Goal: Task Accomplishment & Management: Manage account settings

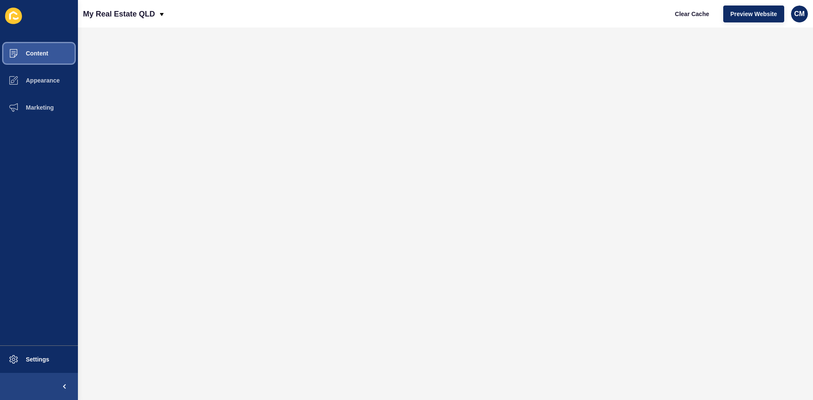
click at [25, 47] on span at bounding box center [13, 53] width 27 height 27
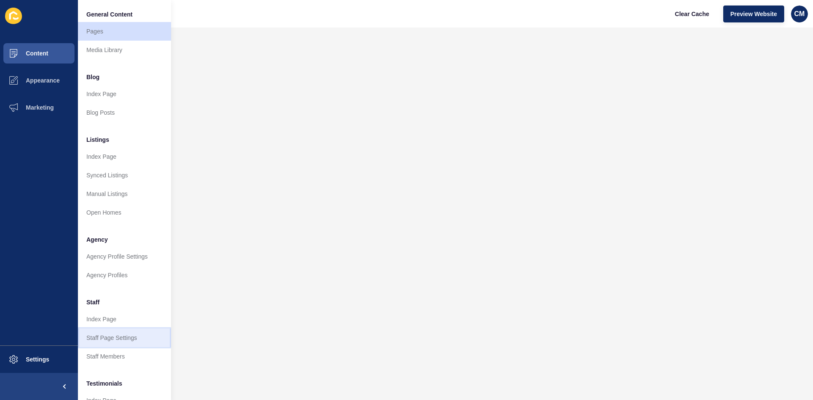
click at [116, 338] on link "Staff Page Settings" at bounding box center [124, 338] width 93 height 19
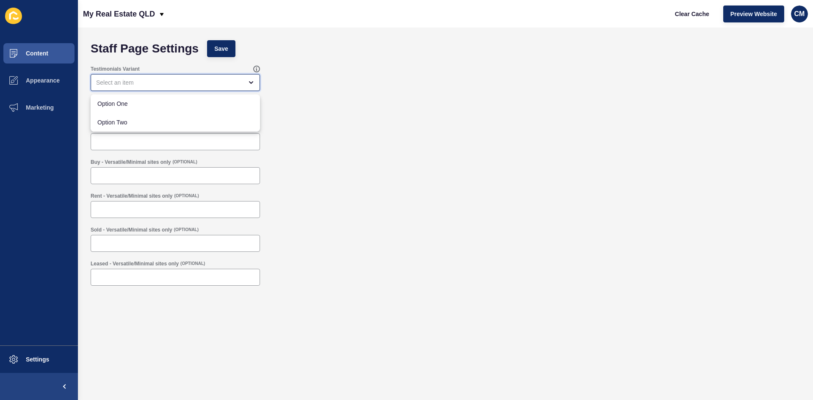
click at [159, 81] on div "close menu" at bounding box center [169, 82] width 147 height 8
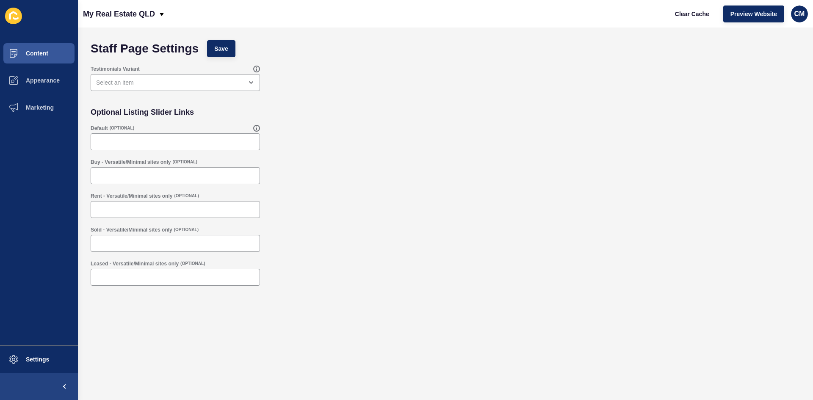
click at [50, 38] on div "Content Appearance Marketing Settings" at bounding box center [39, 200] width 78 height 400
click at [50, 47] on button "Content" at bounding box center [39, 53] width 78 height 27
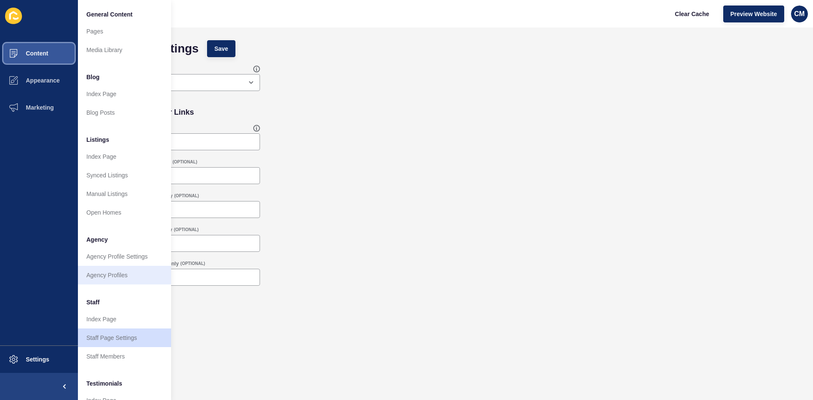
scroll to position [102, 0]
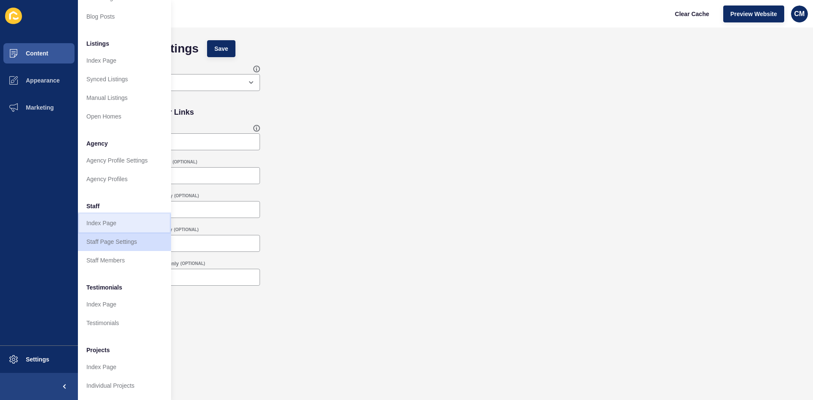
click at [116, 214] on link "Index Page" at bounding box center [124, 223] width 93 height 19
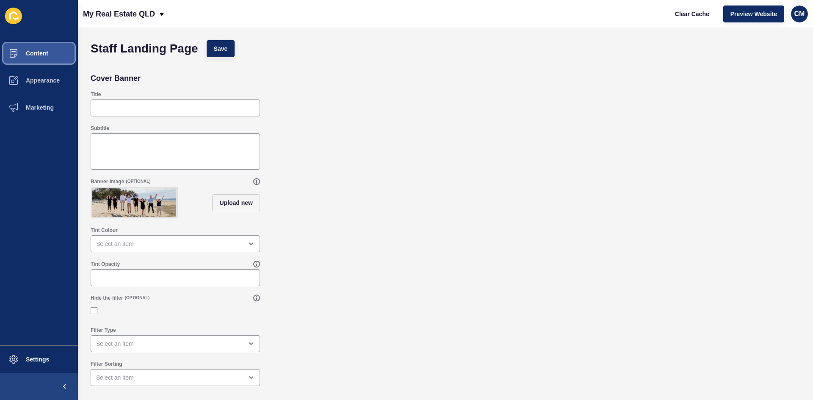
click at [57, 58] on button "Content" at bounding box center [39, 53] width 78 height 27
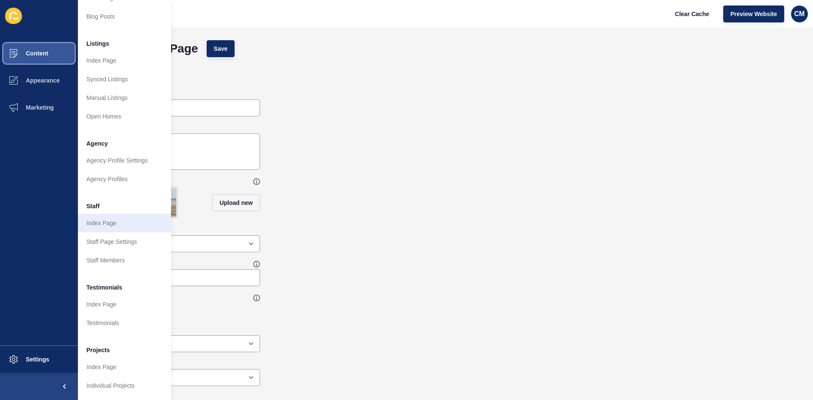
scroll to position [102, 0]
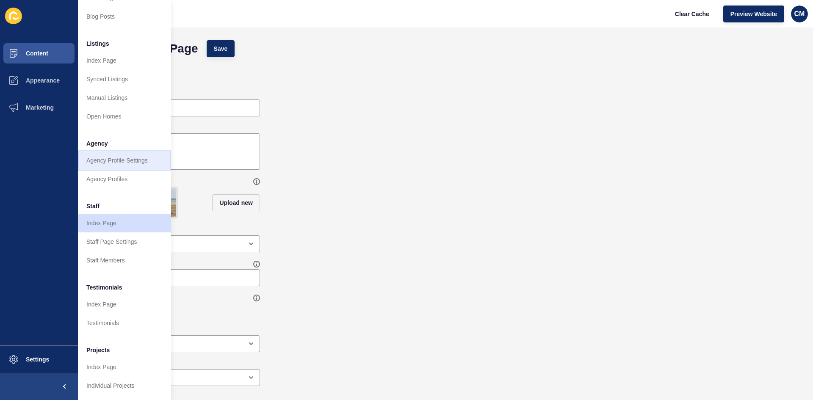
click at [117, 154] on link "Agency Profile Settings" at bounding box center [124, 160] width 93 height 19
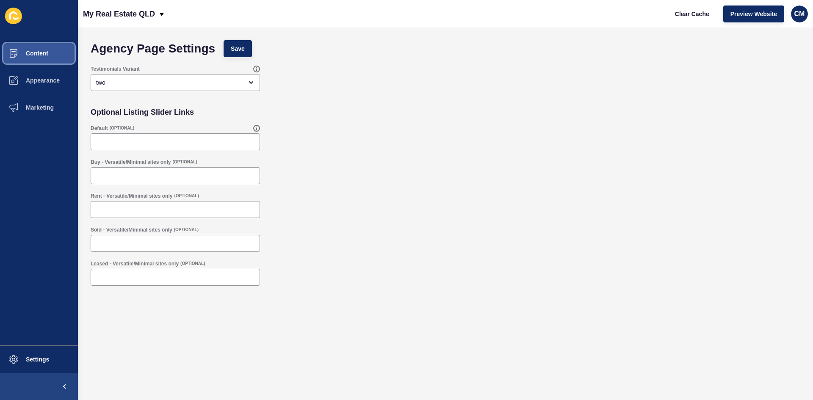
click at [55, 58] on button "Content" at bounding box center [39, 53] width 78 height 27
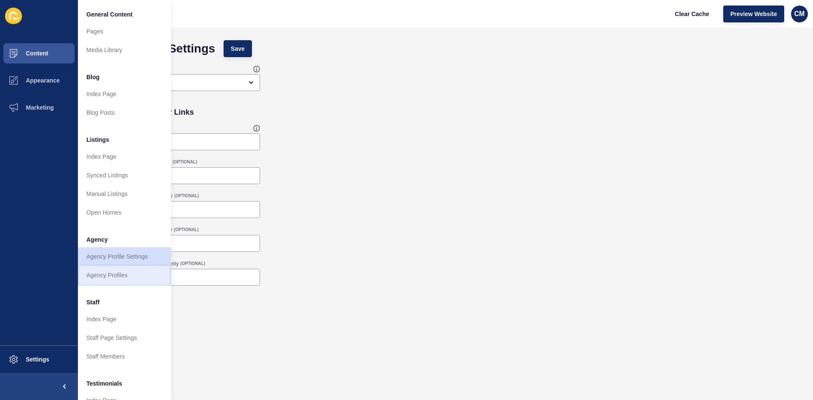
click at [122, 277] on link "Agency Profiles" at bounding box center [124, 275] width 93 height 19
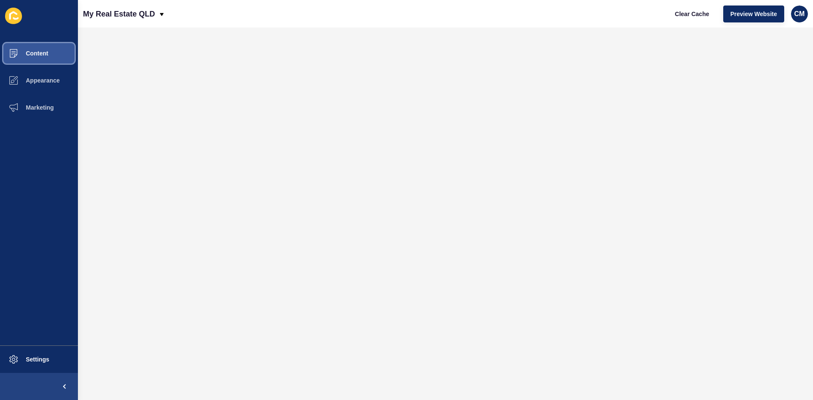
click at [60, 51] on button "Content" at bounding box center [39, 53] width 78 height 27
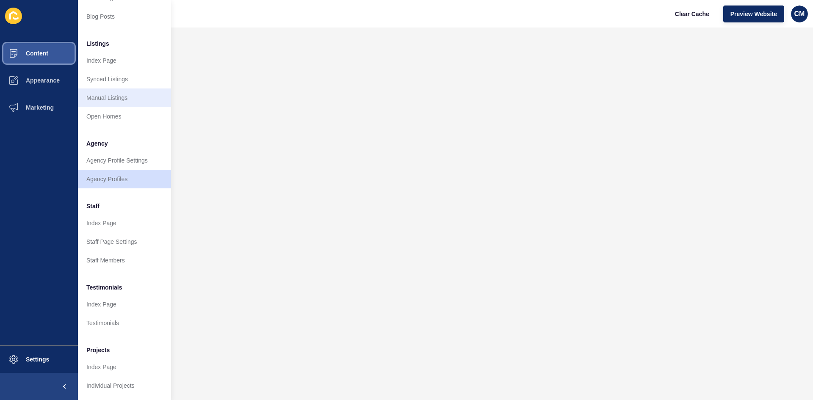
scroll to position [102, 0]
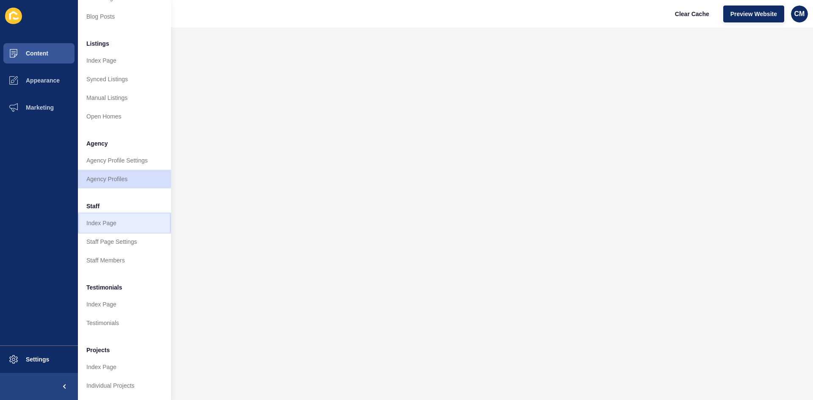
click at [131, 214] on link "Index Page" at bounding box center [124, 223] width 93 height 19
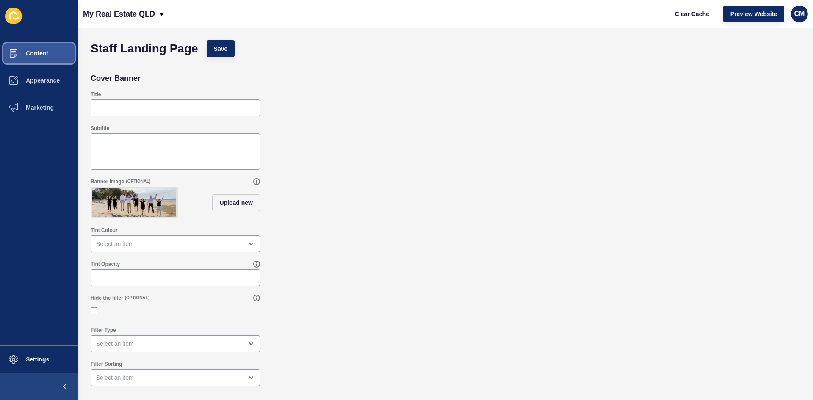
click at [59, 42] on button "Content" at bounding box center [39, 53] width 78 height 27
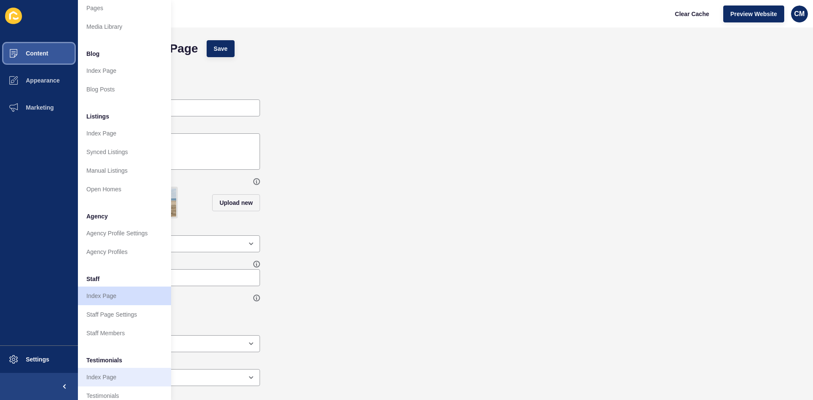
scroll to position [18, 0]
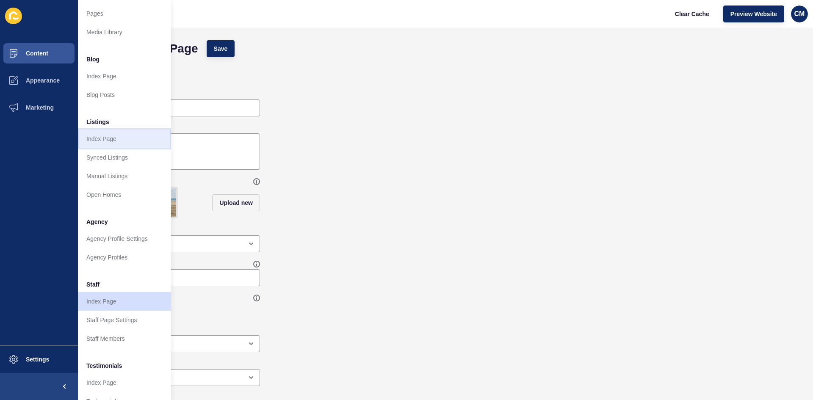
click at [98, 142] on link "Index Page" at bounding box center [124, 139] width 93 height 19
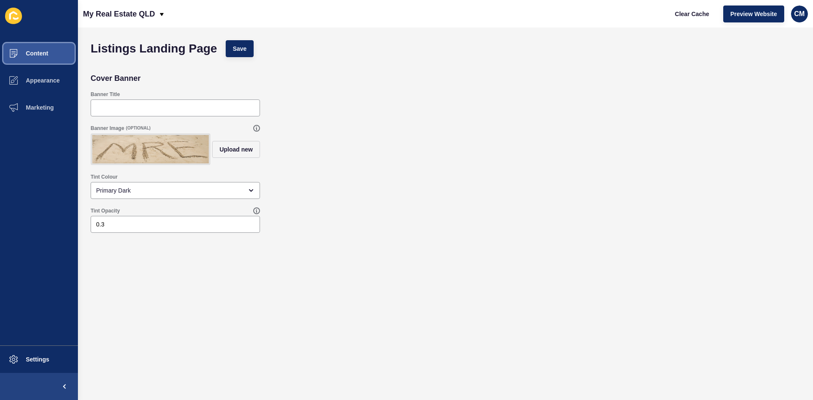
click at [26, 53] on span "Content" at bounding box center [24, 53] width 50 height 7
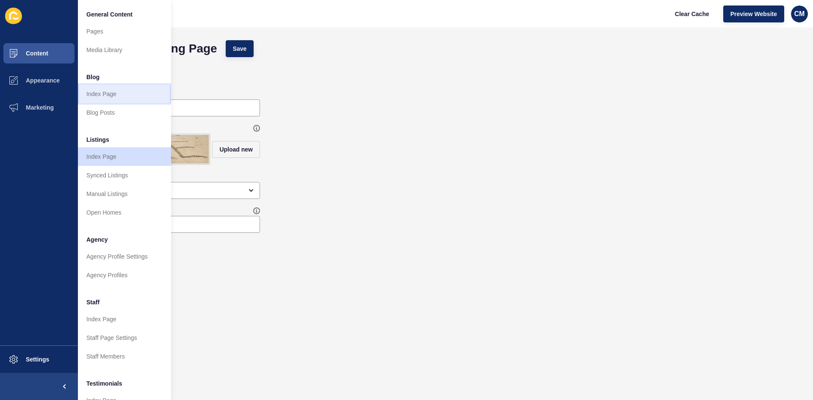
click at [105, 95] on link "Index Page" at bounding box center [124, 94] width 93 height 19
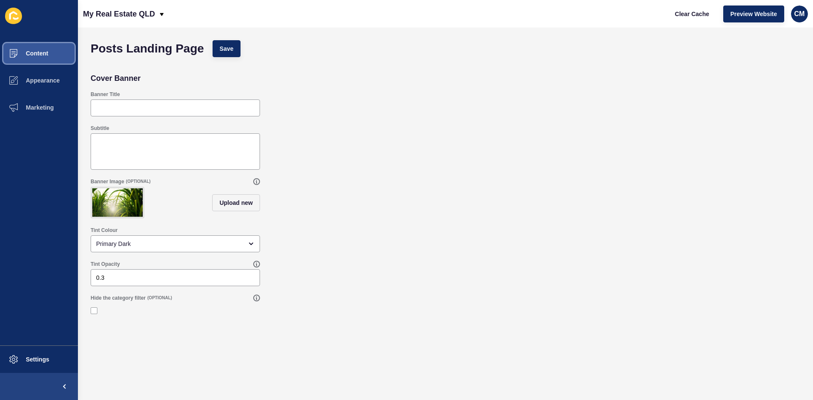
click at [57, 49] on button "Content" at bounding box center [39, 53] width 78 height 27
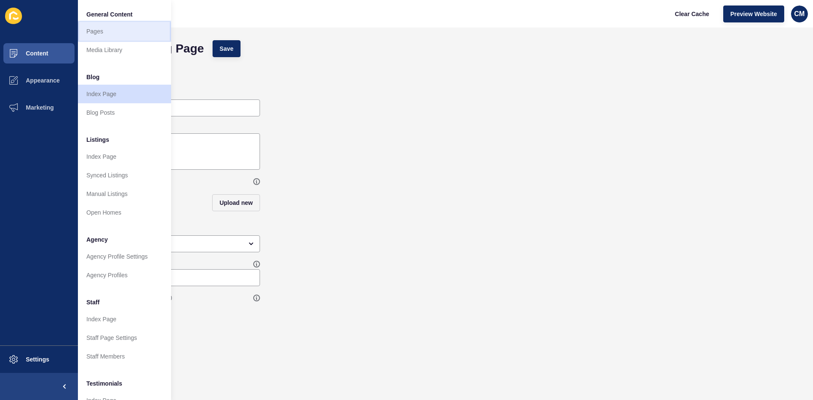
click at [141, 30] on link "Pages" at bounding box center [124, 31] width 93 height 19
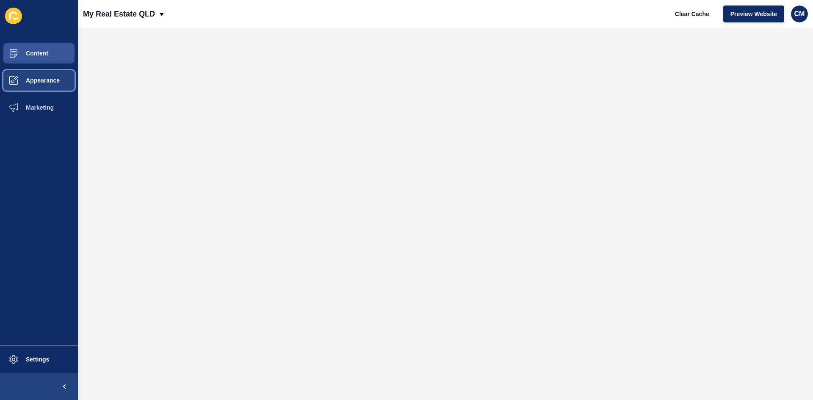
click at [50, 83] on span "Appearance" at bounding box center [29, 80] width 61 height 7
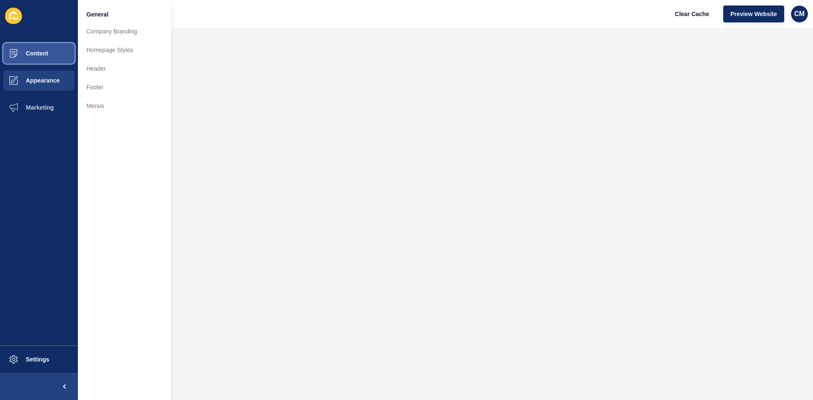
click at [53, 61] on button "Content" at bounding box center [39, 53] width 78 height 27
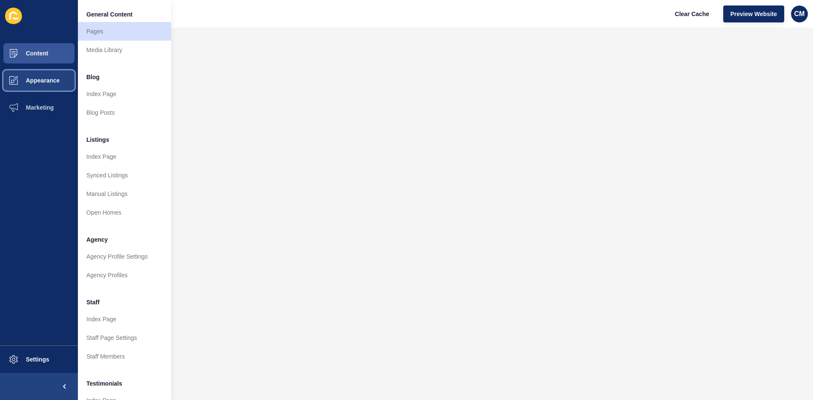
click at [50, 76] on button "Appearance" at bounding box center [39, 80] width 78 height 27
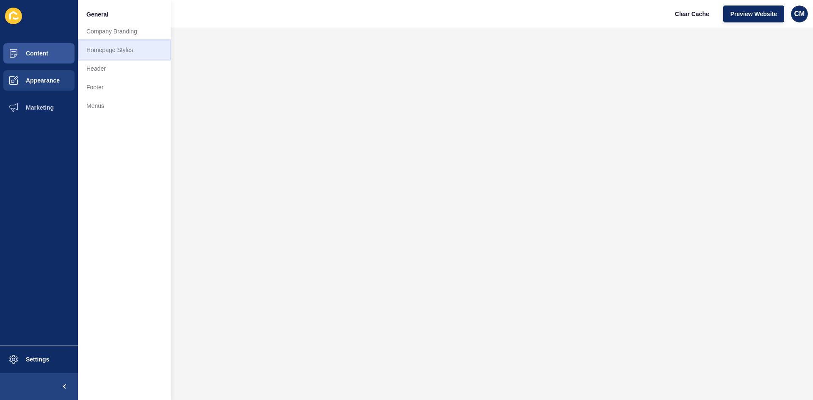
click at [94, 51] on link "Homepage Styles" at bounding box center [124, 50] width 93 height 19
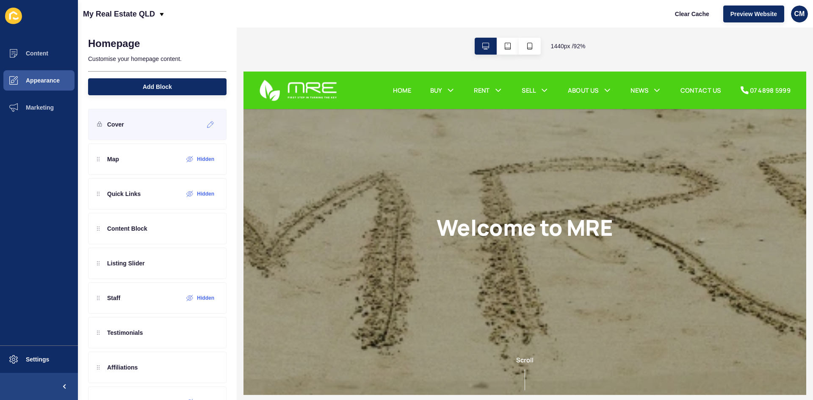
click at [114, 125] on p "Cover" at bounding box center [115, 124] width 17 height 8
click at [210, 122] on div at bounding box center [211, 125] width 14 height 14
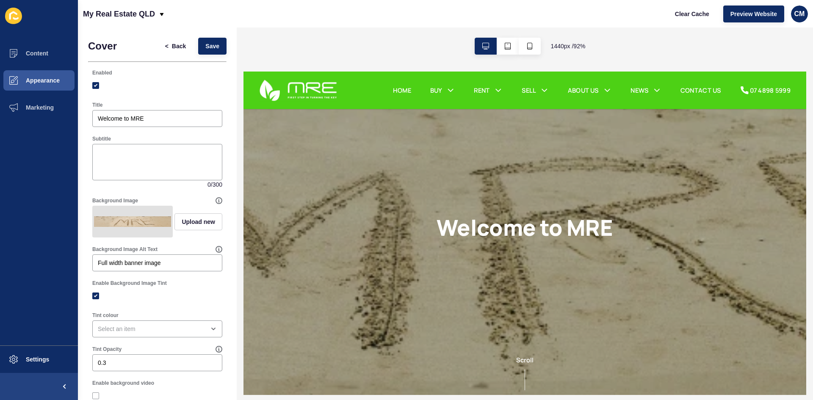
click at [169, 191] on div "Subtitle 0 / 300" at bounding box center [157, 162] width 138 height 62
click at [182, 46] on button "< Back" at bounding box center [176, 46] width 36 height 17
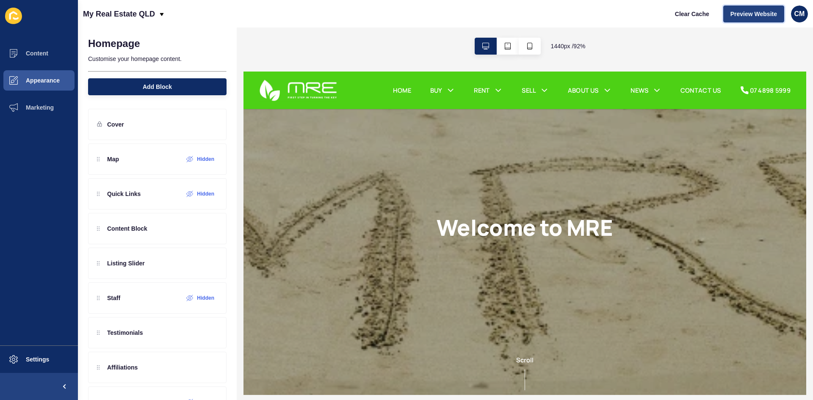
click at [747, 13] on span "Preview Website" at bounding box center [754, 14] width 47 height 8
